Goal: Use online tool/utility: Utilize a website feature to perform a specific function

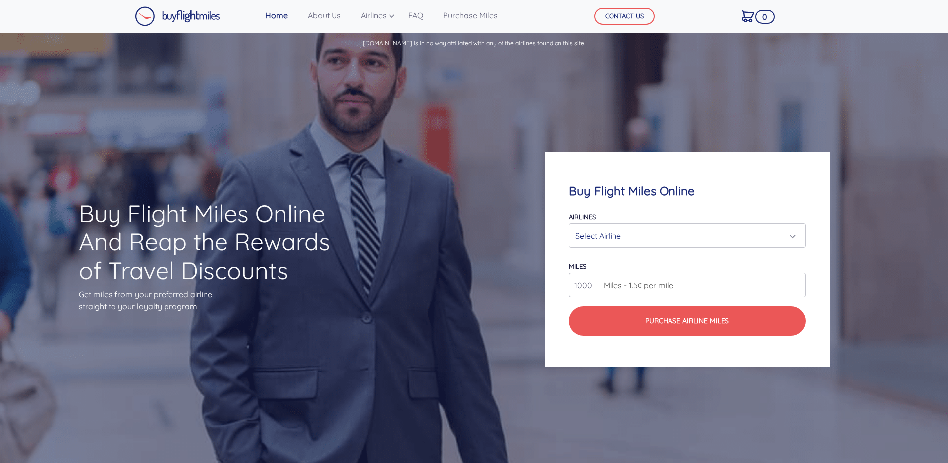
click at [686, 231] on div "Select Airline" at bounding box center [683, 235] width 217 height 19
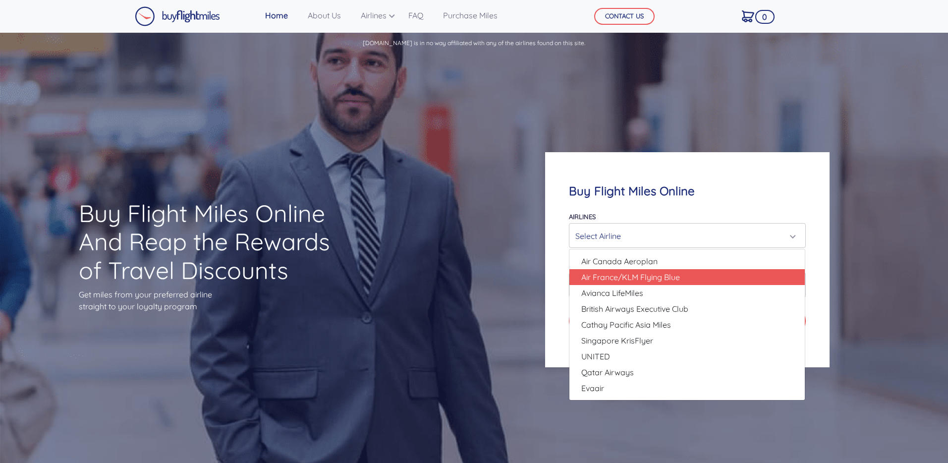
click at [703, 272] on link "Air France/KLM Flying Blue" at bounding box center [686, 277] width 235 height 16
select select "Air France/KLM Flying Blue"
type input "49000"
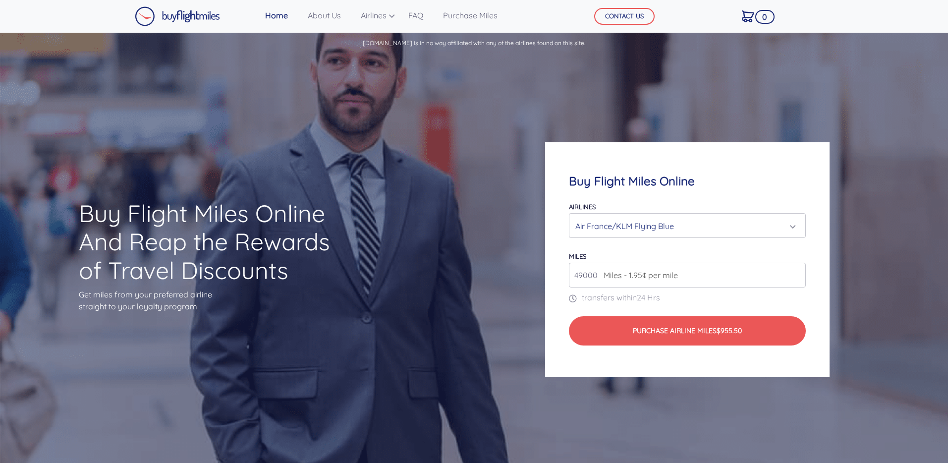
click at [675, 274] on span "Miles - 1.95¢ per mile" at bounding box center [637, 275] width 79 height 12
click at [766, 273] on input "49000" at bounding box center [687, 275] width 236 height 25
click at [755, 242] on form "Airlines Air Canada Aeroplan Air France/KLM Flying Blue Avianca LifeMiles Briti…" at bounding box center [687, 272] width 236 height 145
type input "201000"
click at [795, 272] on input "201000" at bounding box center [687, 275] width 236 height 25
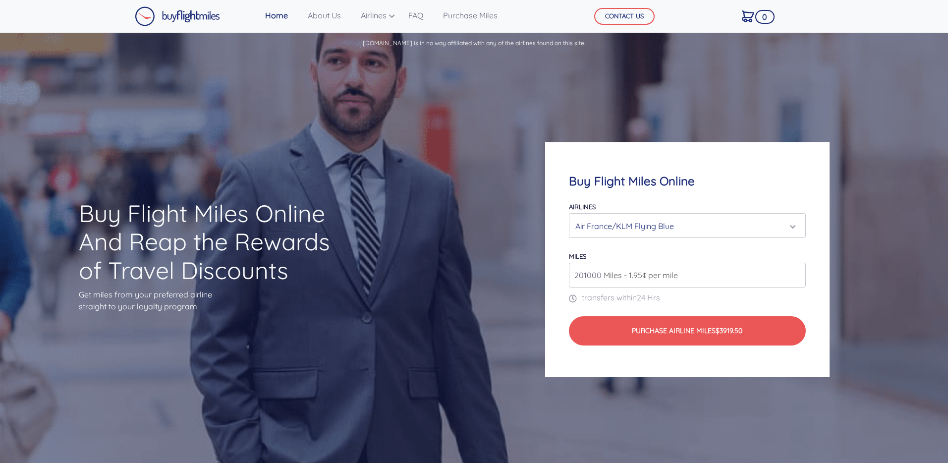
click at [796, 280] on input "201000" at bounding box center [687, 275] width 236 height 25
